Goal: Information Seeking & Learning: Check status

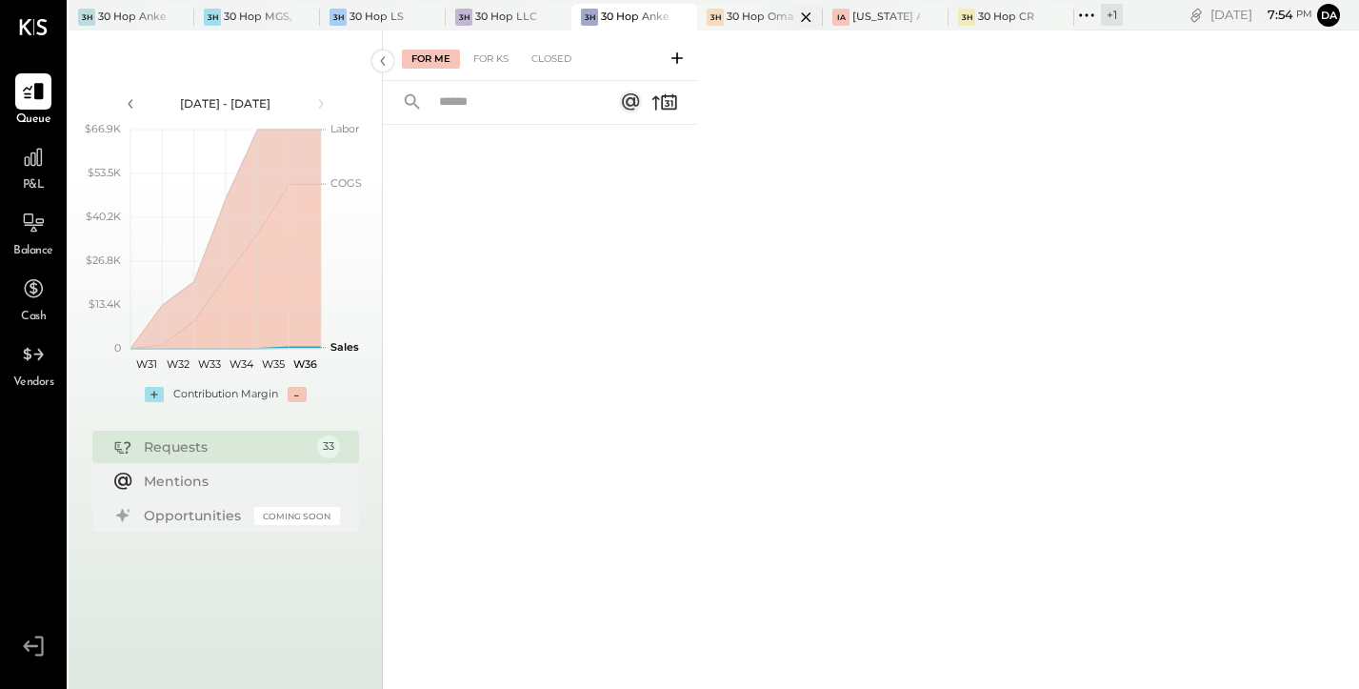
click at [774, 27] on div at bounding box center [789, 17] width 67 height 26
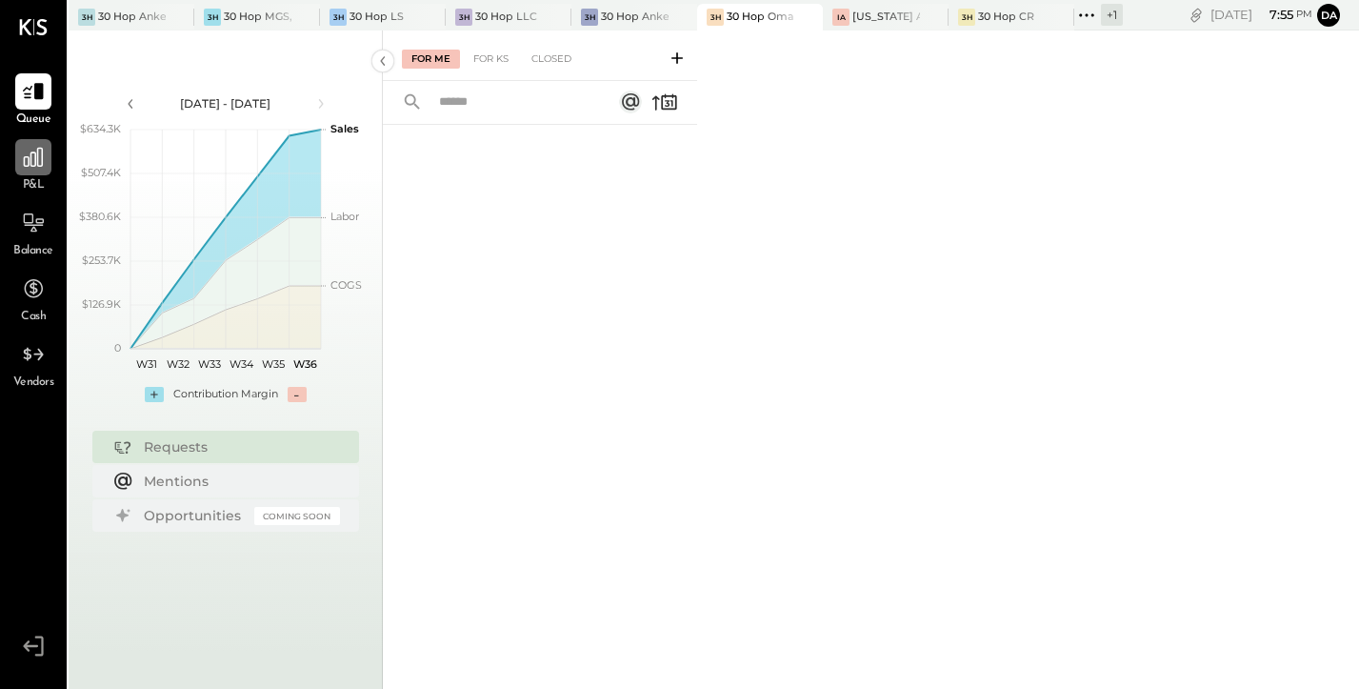
click at [30, 170] on div at bounding box center [33, 157] width 36 height 36
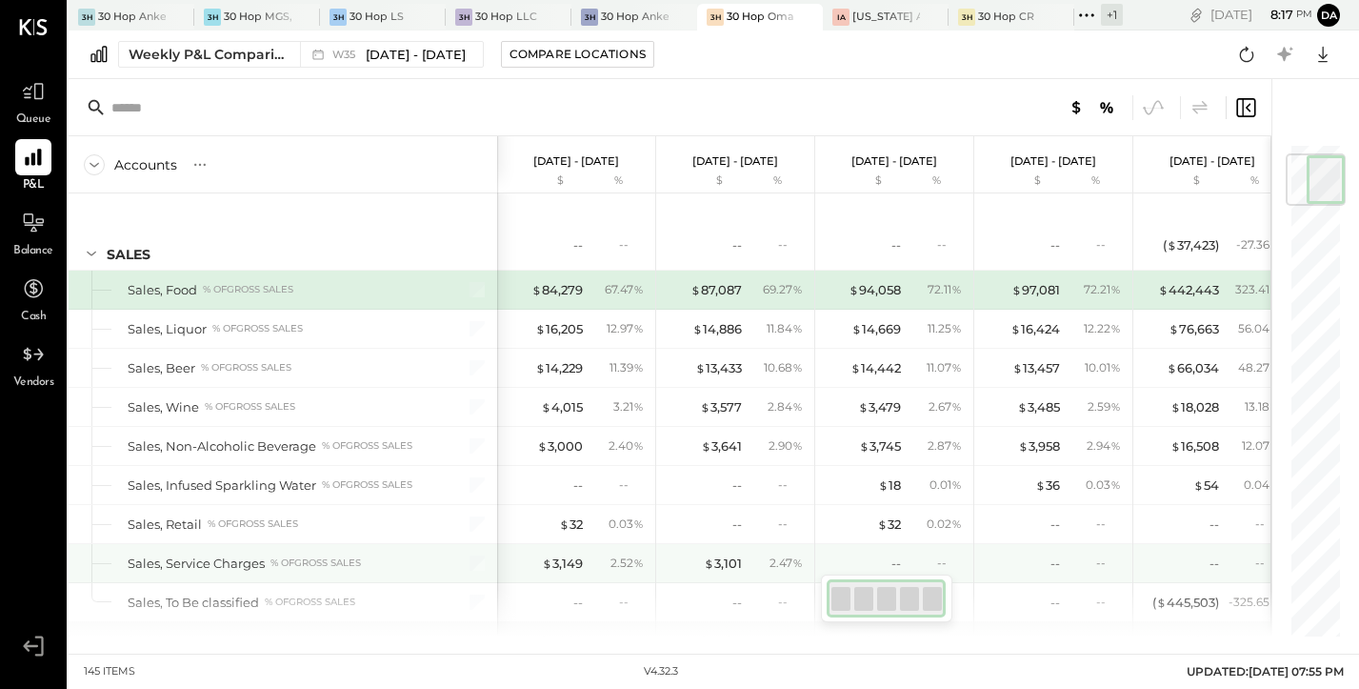
scroll to position [95, 0]
